Goal: Task Accomplishment & Management: Manage account settings

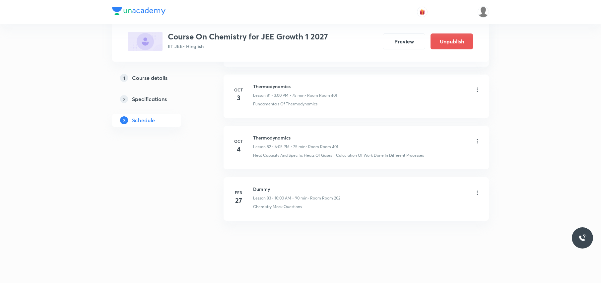
scroll to position [4628, 0]
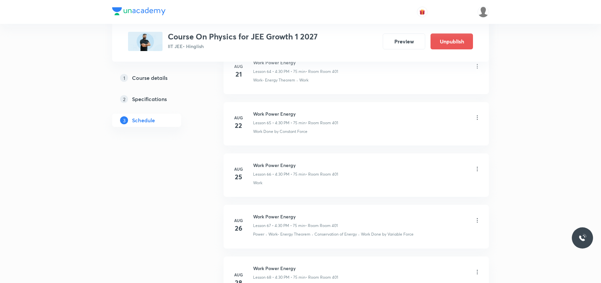
scroll to position [4934, 0]
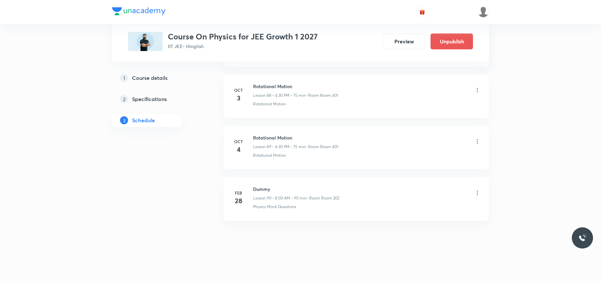
click at [238, 133] on li "Oct 4 Rotational Motion Lesson 89 • 4:30 PM • 75 min • Room Room 401 Rotational…" at bounding box center [355, 147] width 265 height 43
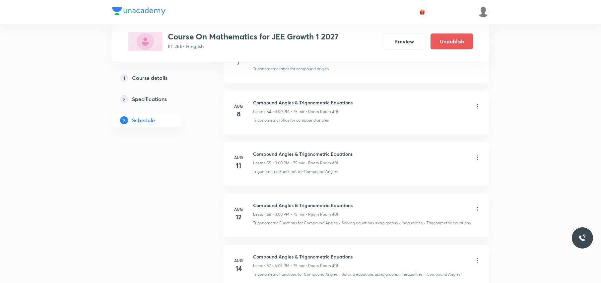
scroll to position [4688, 0]
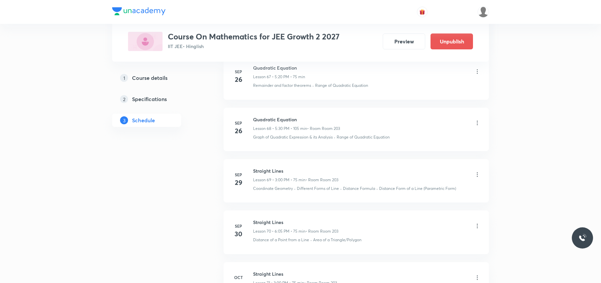
scroll to position [3981, 0]
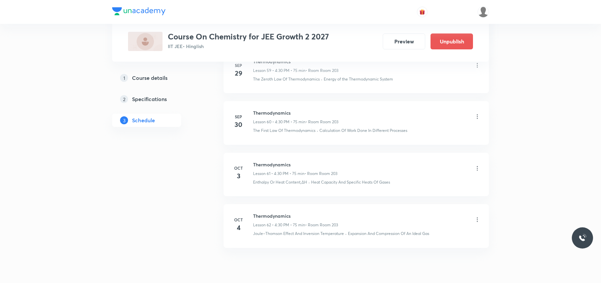
scroll to position [3537, 0]
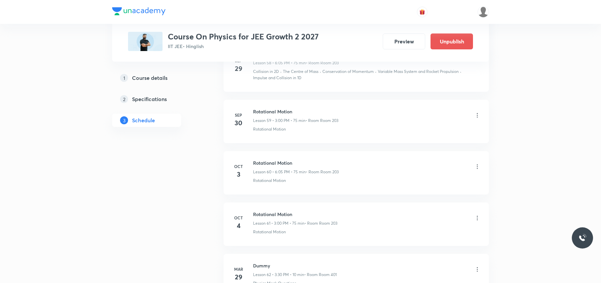
scroll to position [3531, 0]
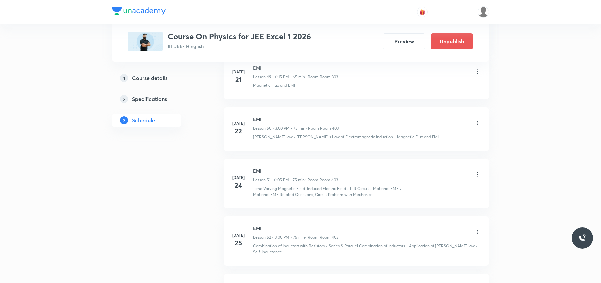
scroll to position [4869, 0]
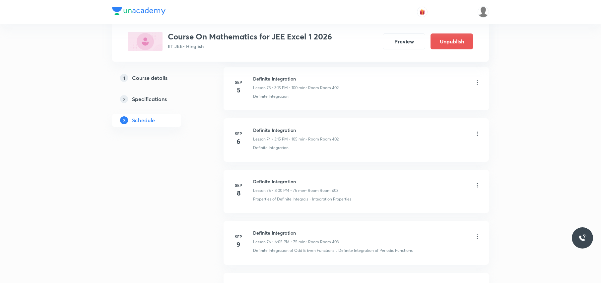
scroll to position [5110, 0]
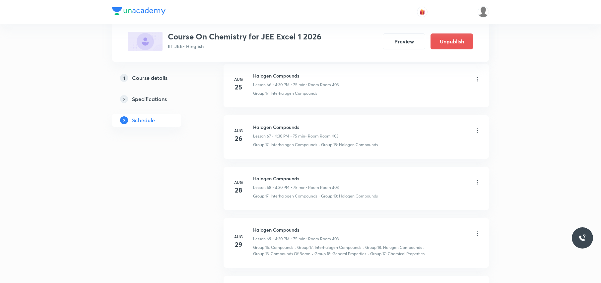
scroll to position [4883, 0]
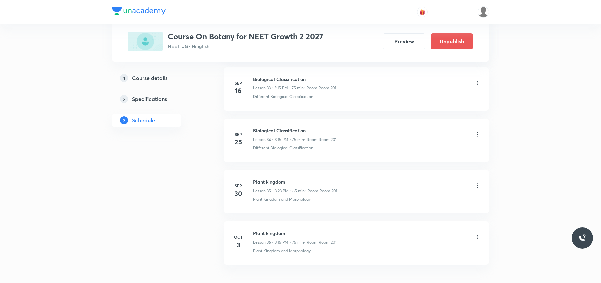
scroll to position [2126, 0]
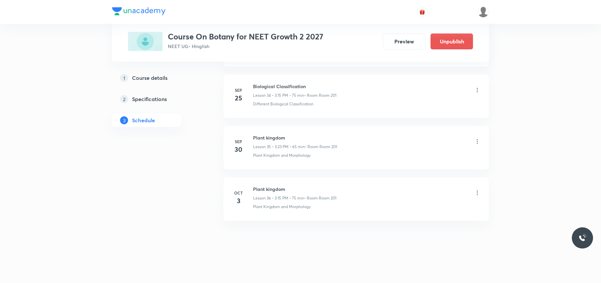
click at [255, 217] on li "Oct 3 Plant kingdom Lesson 36 • 3:15 PM • 75 min • Room Room 201 Plant Kingdom …" at bounding box center [355, 198] width 265 height 43
click at [292, 203] on div "Plant kingdom Lesson 36 • 3:15 PM • 75 min • Room Room 201 Plant Kingdom and Mo…" at bounding box center [366, 198] width 227 height 24
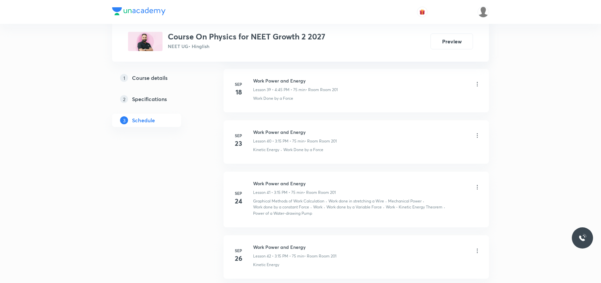
scroll to position [2602, 0]
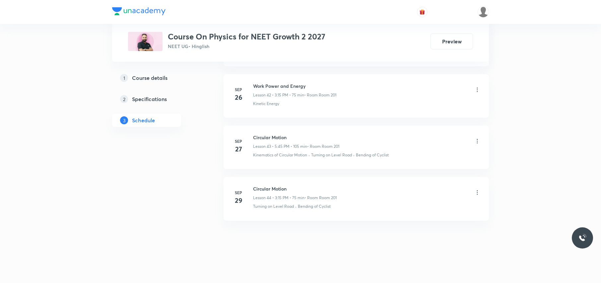
click at [268, 187] on h6 "Circular Motion" at bounding box center [295, 188] width 84 height 7
copy h6 "Circular Motion"
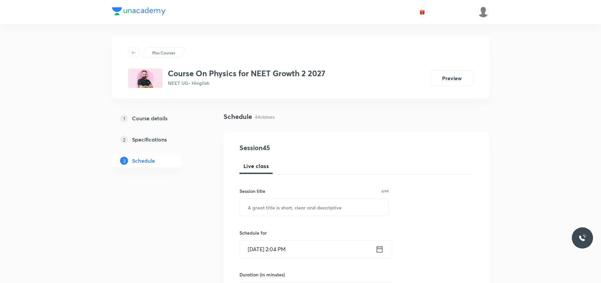
scroll to position [0, 0]
click at [255, 205] on input "text" at bounding box center [314, 207] width 149 height 17
paste input "Circular Motion"
type input "Circular Motion"
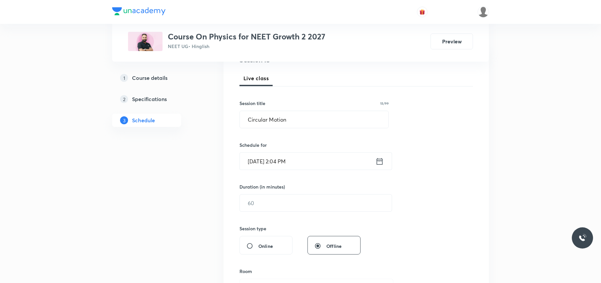
click at [320, 155] on input "[DATE] 2:04 PM" at bounding box center [308, 161] width 136 height 17
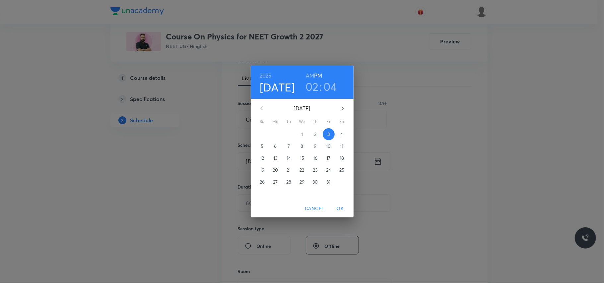
click at [312, 88] on h3 "02" at bounding box center [311, 87] width 13 height 14
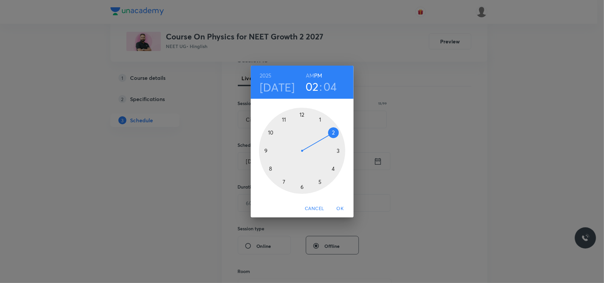
click at [311, 89] on h3 "02" at bounding box center [311, 87] width 13 height 14
click at [332, 168] on div at bounding box center [302, 151] width 86 height 86
click at [266, 150] on div at bounding box center [302, 151] width 86 height 86
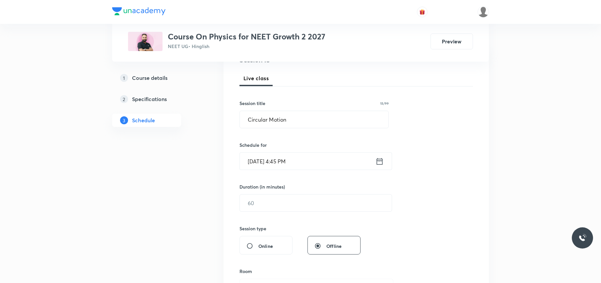
click at [267, 190] on h6 "Duration (in minutes)" at bounding box center [261, 186] width 45 height 7
click at [266, 198] on input "text" at bounding box center [316, 203] width 152 height 17
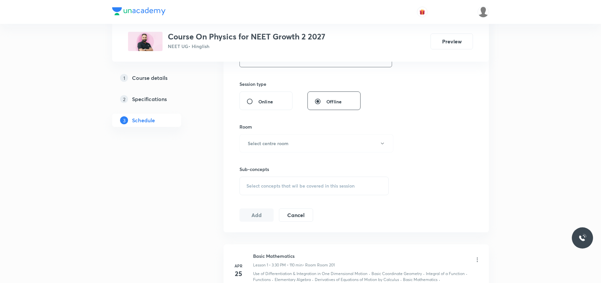
scroll to position [265, 0]
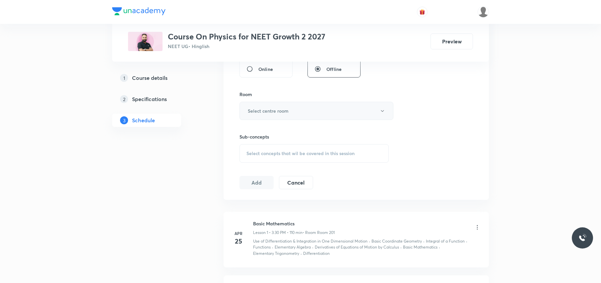
type input "75"
click at [285, 110] on h6 "Select centre room" at bounding box center [268, 110] width 41 height 7
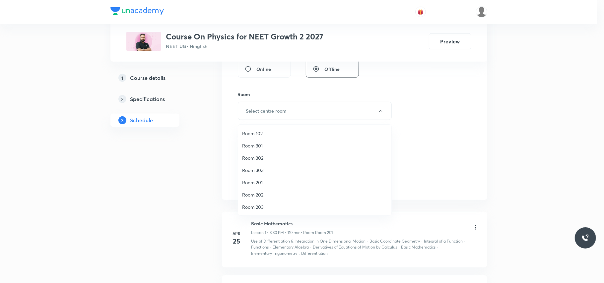
click at [263, 169] on span "Room 303" at bounding box center [314, 170] width 145 height 7
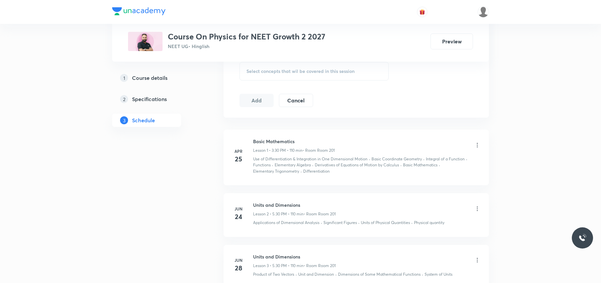
scroll to position [309, 0]
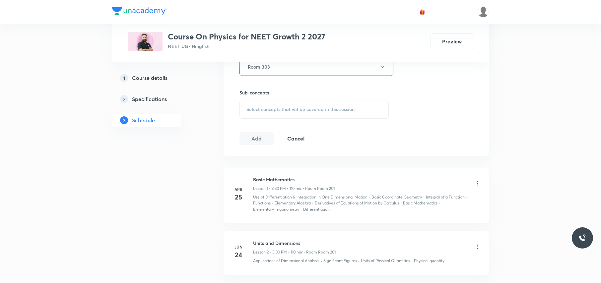
click at [284, 109] on span "Select concepts that wil be covered in this session" at bounding box center [300, 109] width 108 height 5
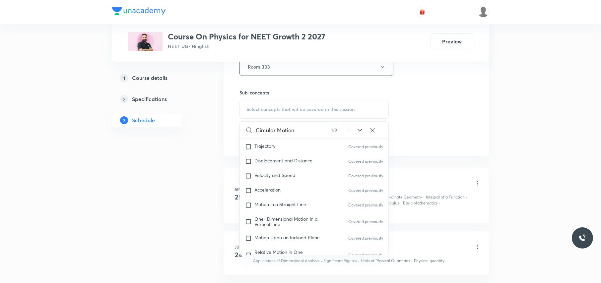
scroll to position [1296, 0]
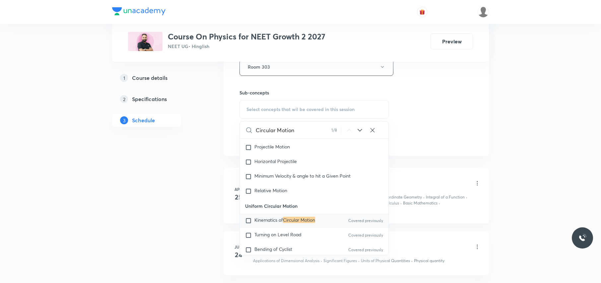
type input "Circular Motion"
click at [250, 224] on input "checkbox" at bounding box center [249, 220] width 9 height 7
checkbox input "true"
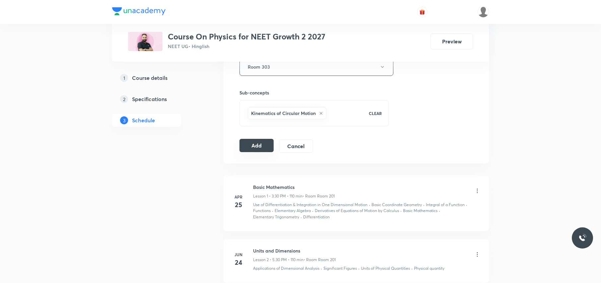
click at [252, 148] on button "Add" at bounding box center [256, 145] width 34 height 13
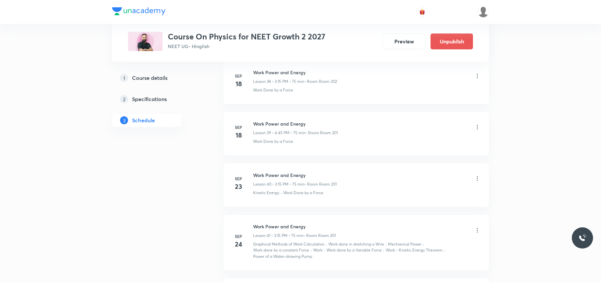
scroll to position [2349, 0]
